Goal: Transaction & Acquisition: Purchase product/service

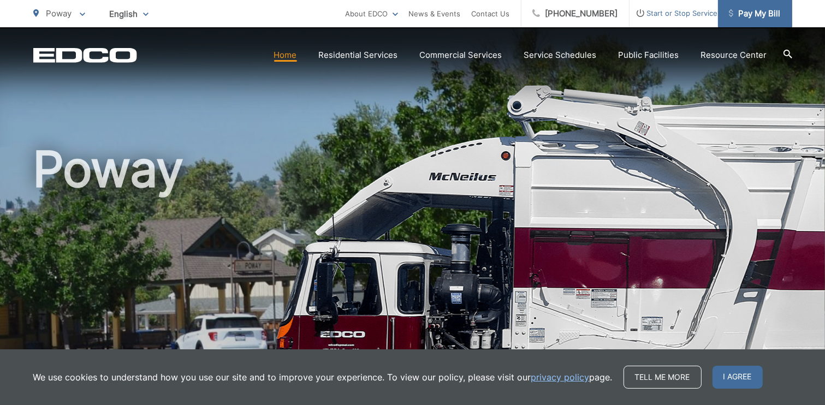
click at [762, 14] on span "Pay My Bill" at bounding box center [754, 13] width 52 height 13
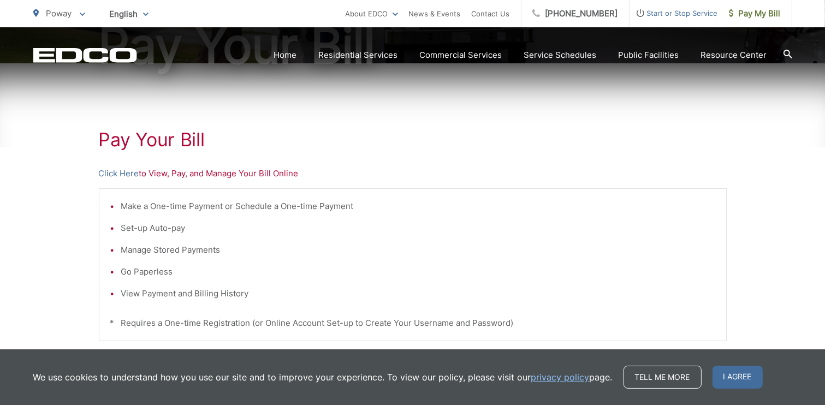
scroll to position [164, 0]
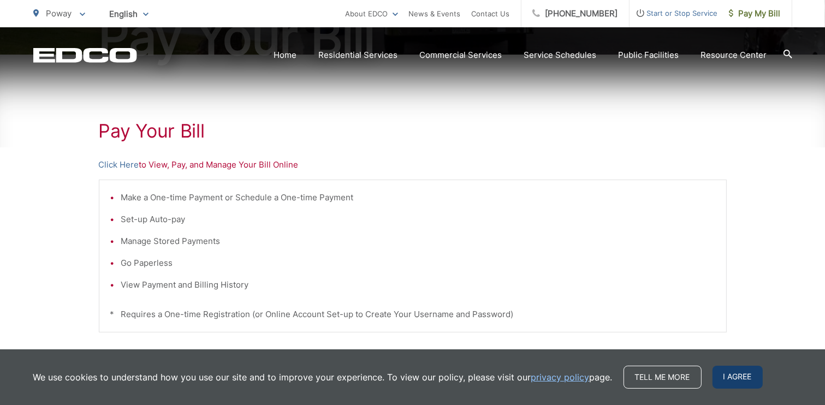
click at [744, 378] on span "I agree" at bounding box center [737, 377] width 50 height 23
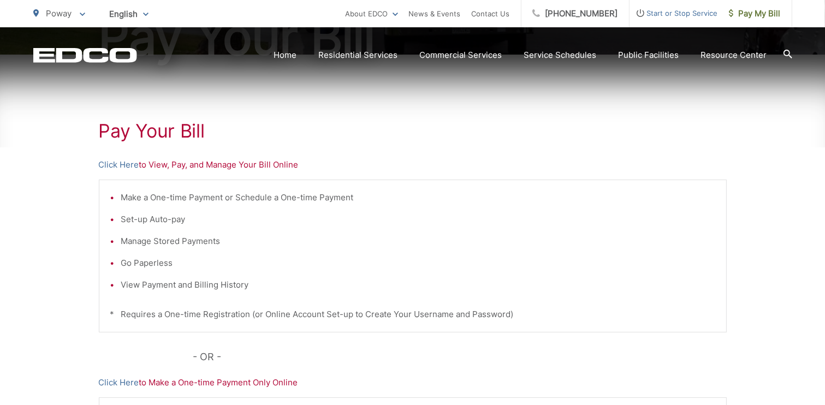
click at [152, 218] on li "Set-up Auto-pay" at bounding box center [418, 219] width 594 height 13
click at [111, 166] on link "Click Here" at bounding box center [119, 164] width 40 height 13
click at [118, 165] on link "Click Here" at bounding box center [119, 164] width 40 height 13
click at [121, 161] on link "Click Here" at bounding box center [119, 164] width 40 height 13
click at [784, 51] on icon at bounding box center [787, 54] width 9 height 9
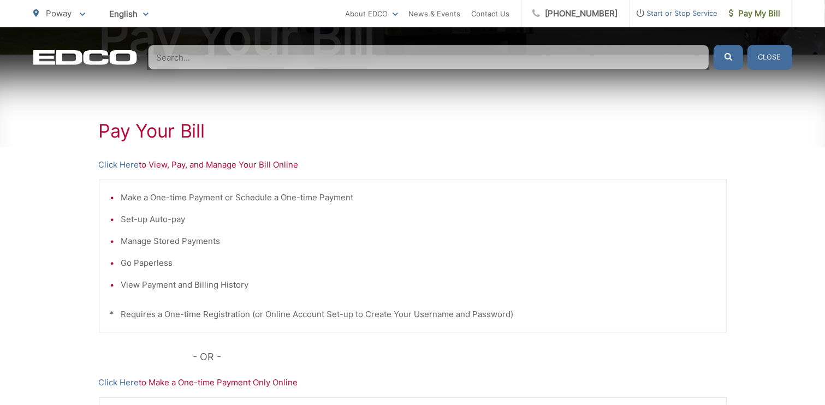
click at [198, 59] on input "Search" at bounding box center [428, 57] width 561 height 25
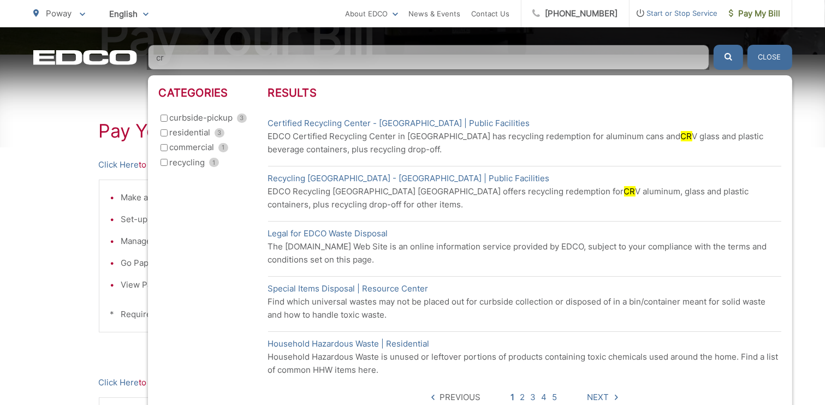
type input "c"
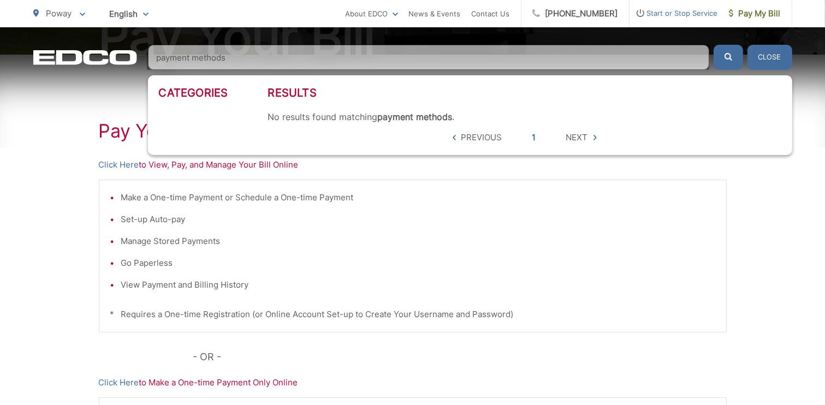
click at [727, 56] on icon "submit" at bounding box center [728, 57] width 8 height 8
drag, startPoint x: 254, startPoint y: 55, endPoint x: 42, endPoint y: 22, distance: 214.2
click at [44, 23] on div "Poway To change your zip code, enter it below and press change. Change Take me …" at bounding box center [412, 35] width 825 height 70
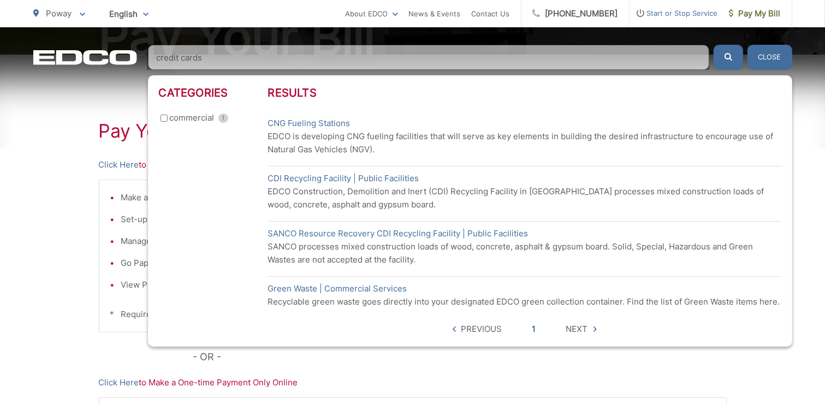
type input "credit cards"
click at [763, 53] on button "Close" at bounding box center [769, 57] width 45 height 25
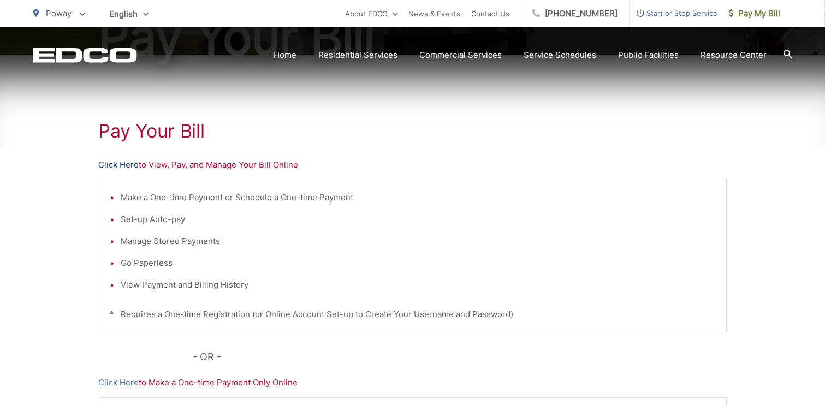
click at [107, 164] on link "Click Here" at bounding box center [119, 164] width 40 height 13
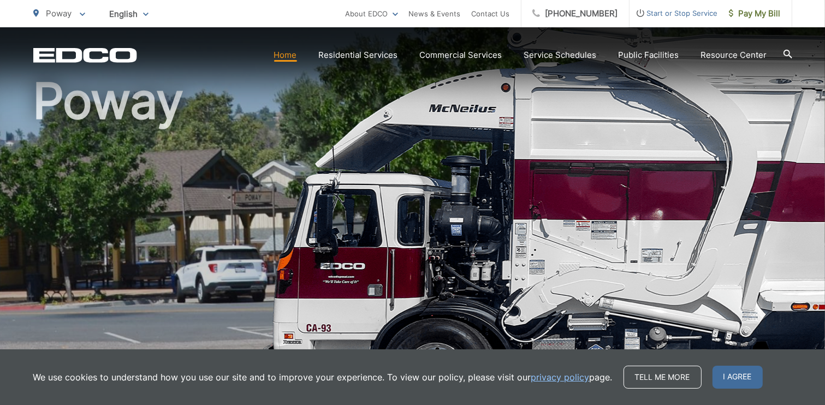
scroll to position [218, 0]
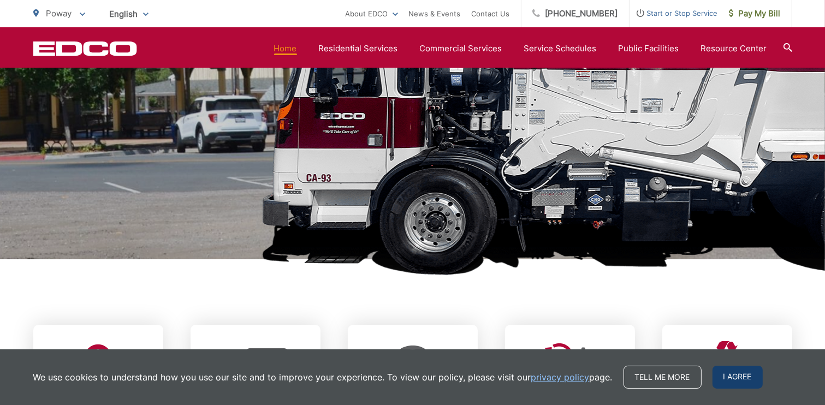
click at [750, 382] on span "I agree" at bounding box center [737, 377] width 50 height 23
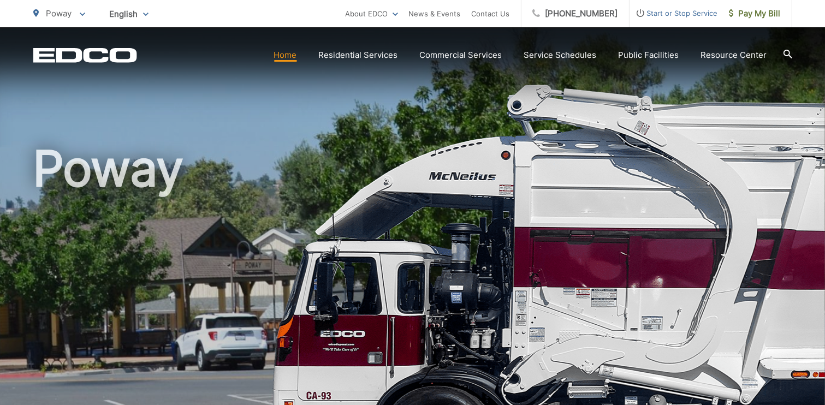
scroll to position [0, 0]
